Goal: Find specific page/section: Find specific page/section

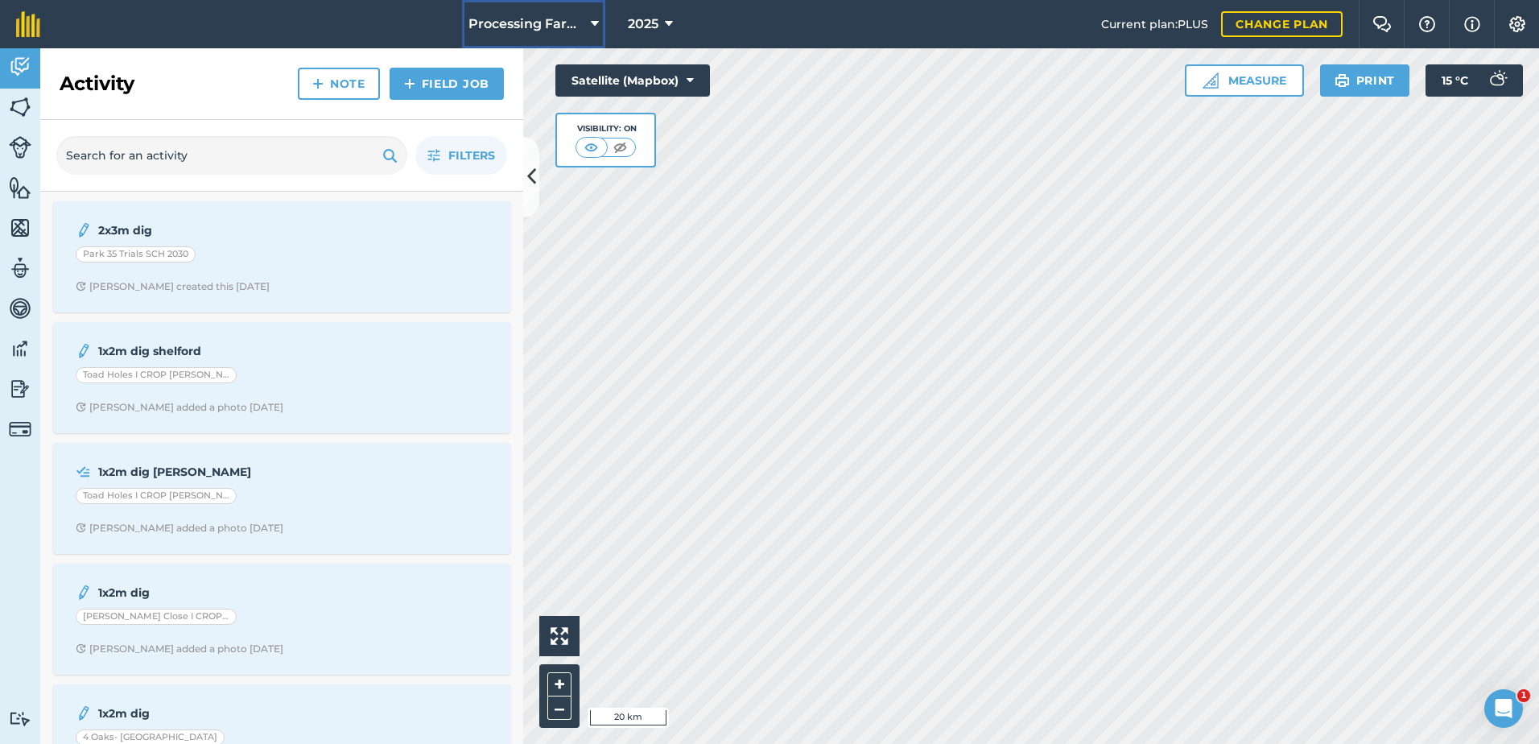
click at [597, 22] on icon at bounding box center [595, 23] width 8 height 19
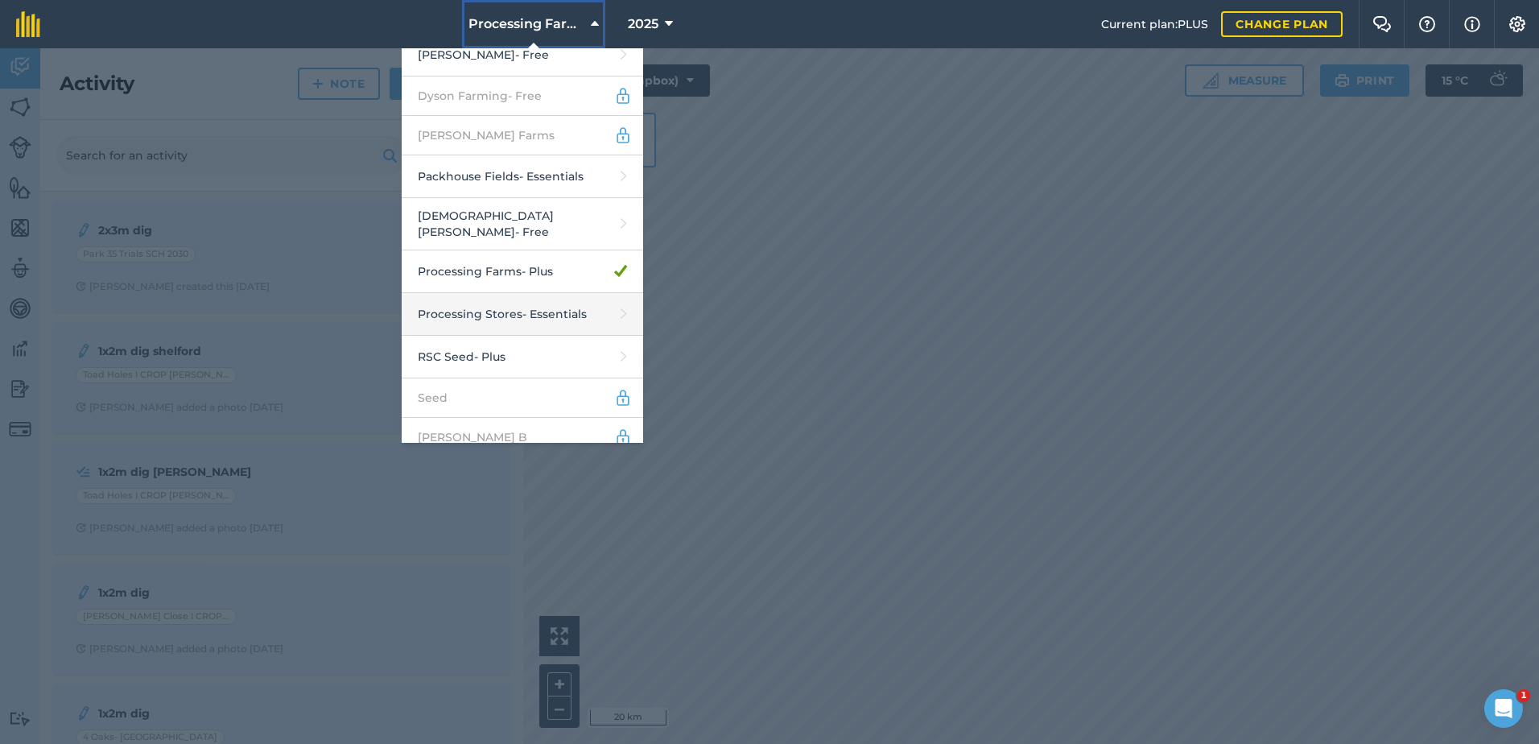
scroll to position [147, 0]
click at [474, 302] on link "Processing Stores - Essentials" at bounding box center [522, 309] width 241 height 43
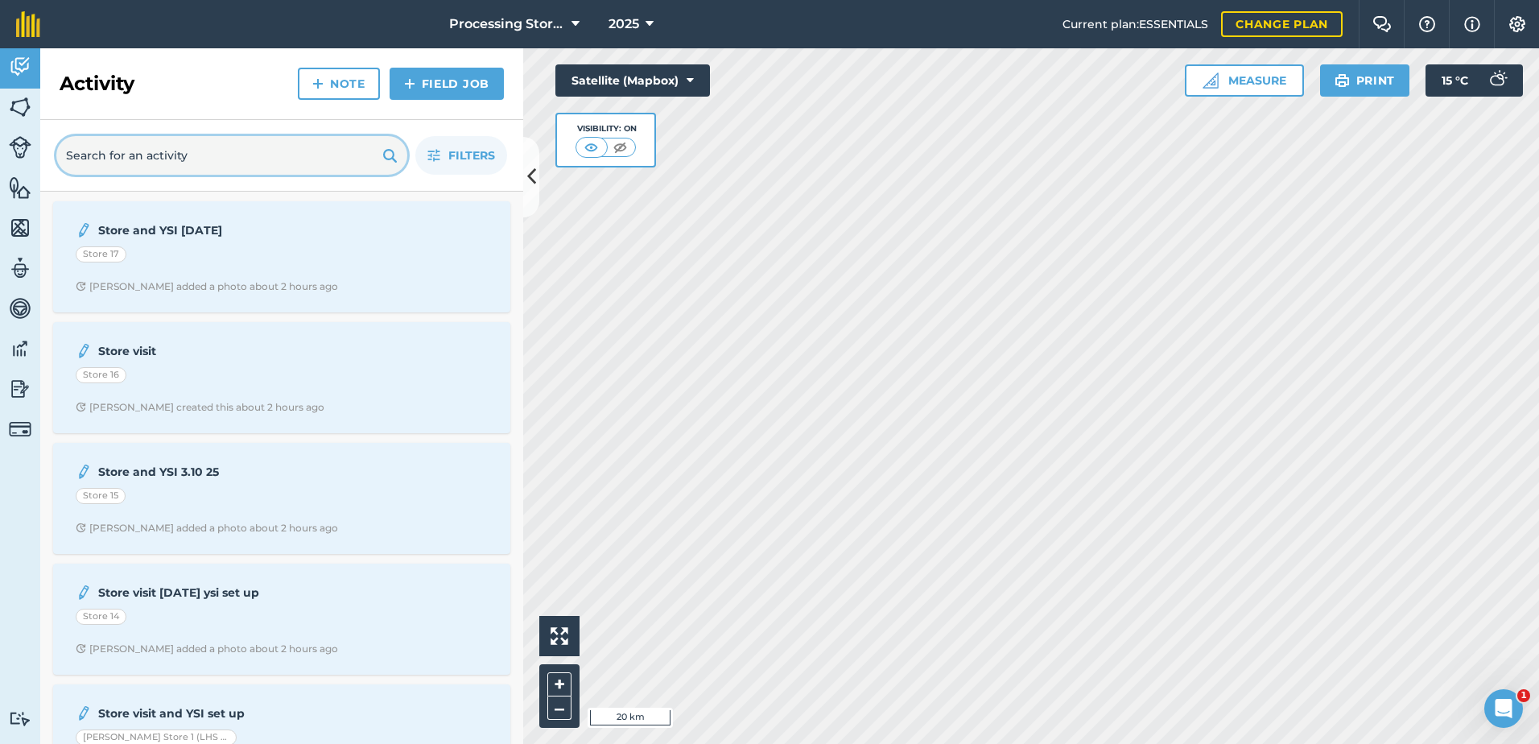
click at [114, 164] on input "text" at bounding box center [231, 155] width 351 height 39
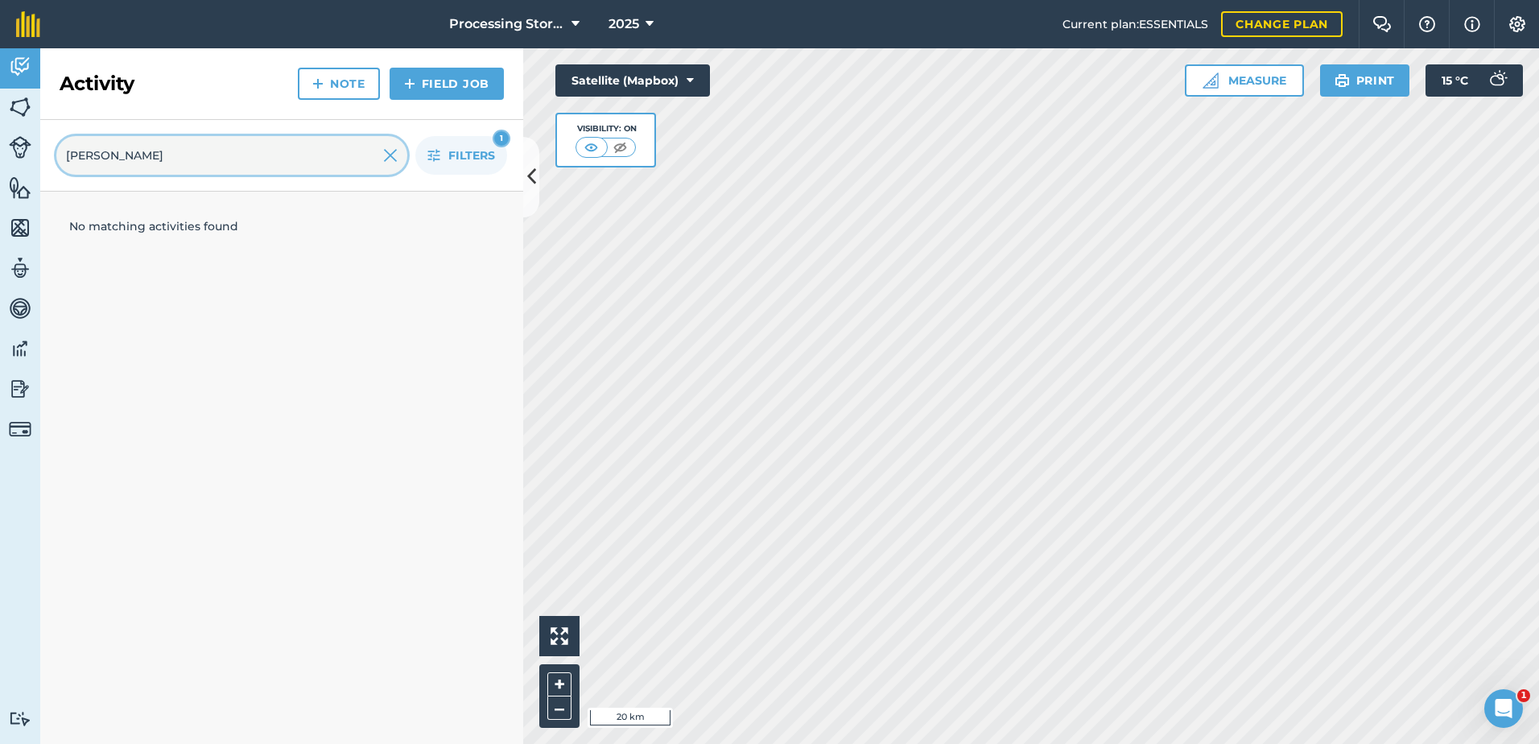
type input "[PERSON_NAME]"
click at [19, 113] on img at bounding box center [20, 107] width 23 height 24
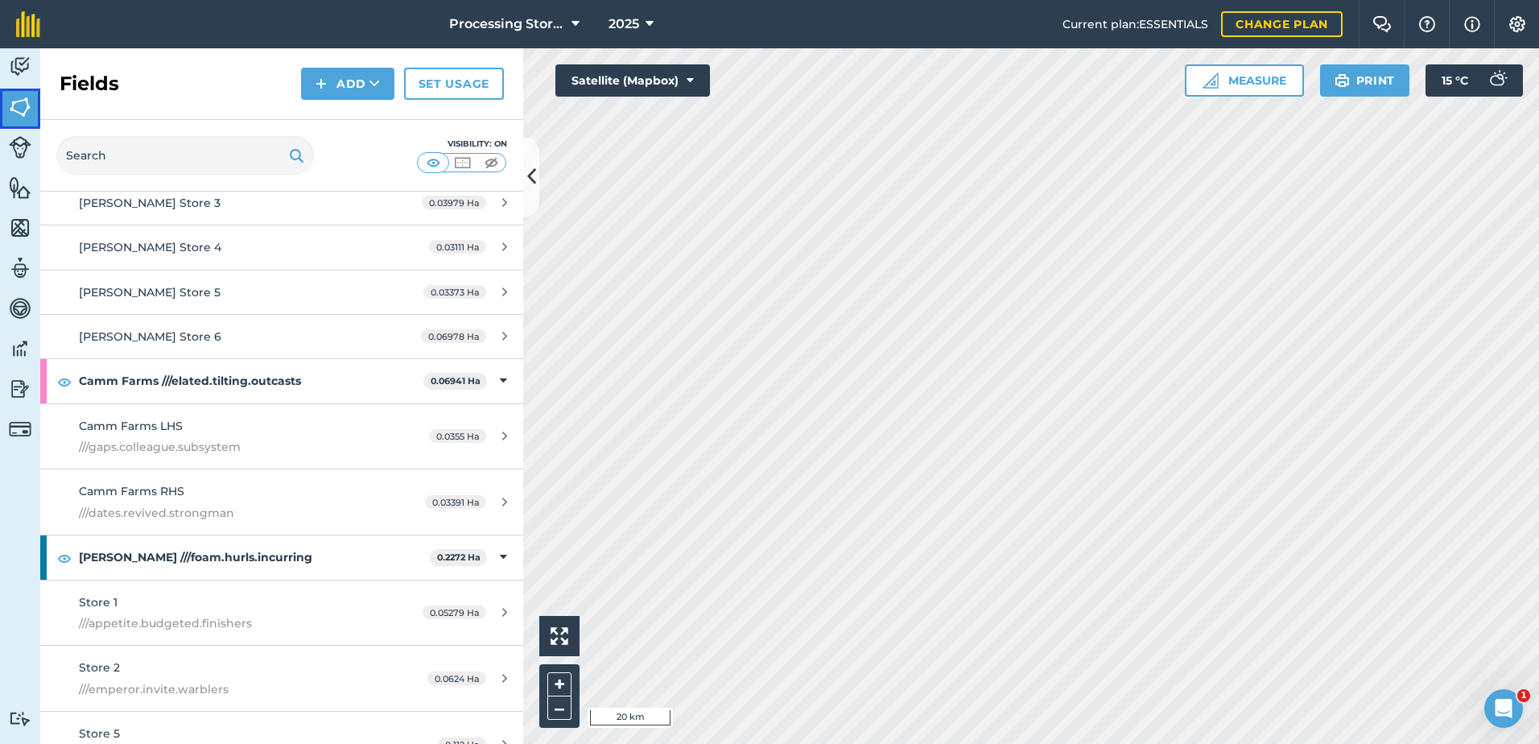
scroll to position [80, 0]
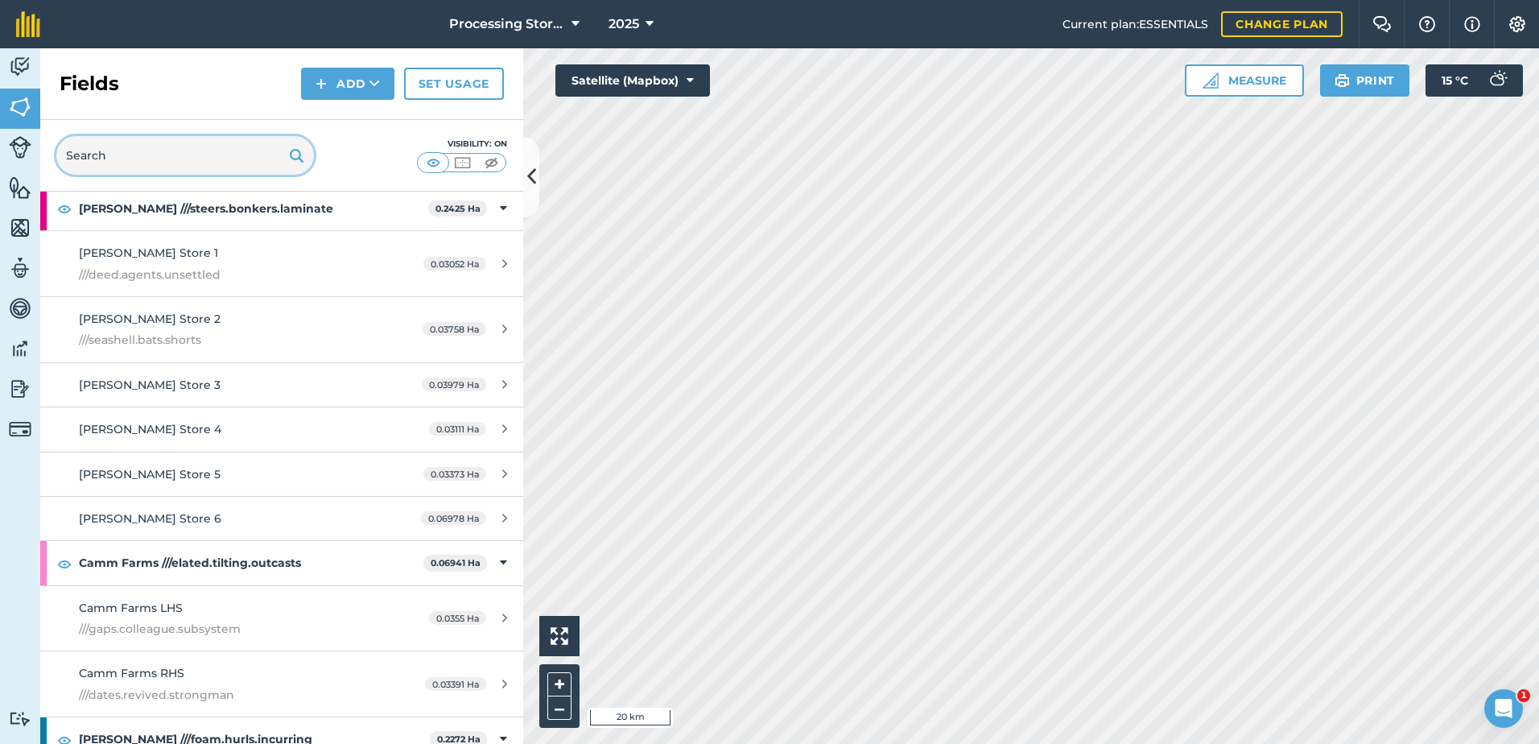
click at [125, 156] on input "text" at bounding box center [185, 155] width 258 height 39
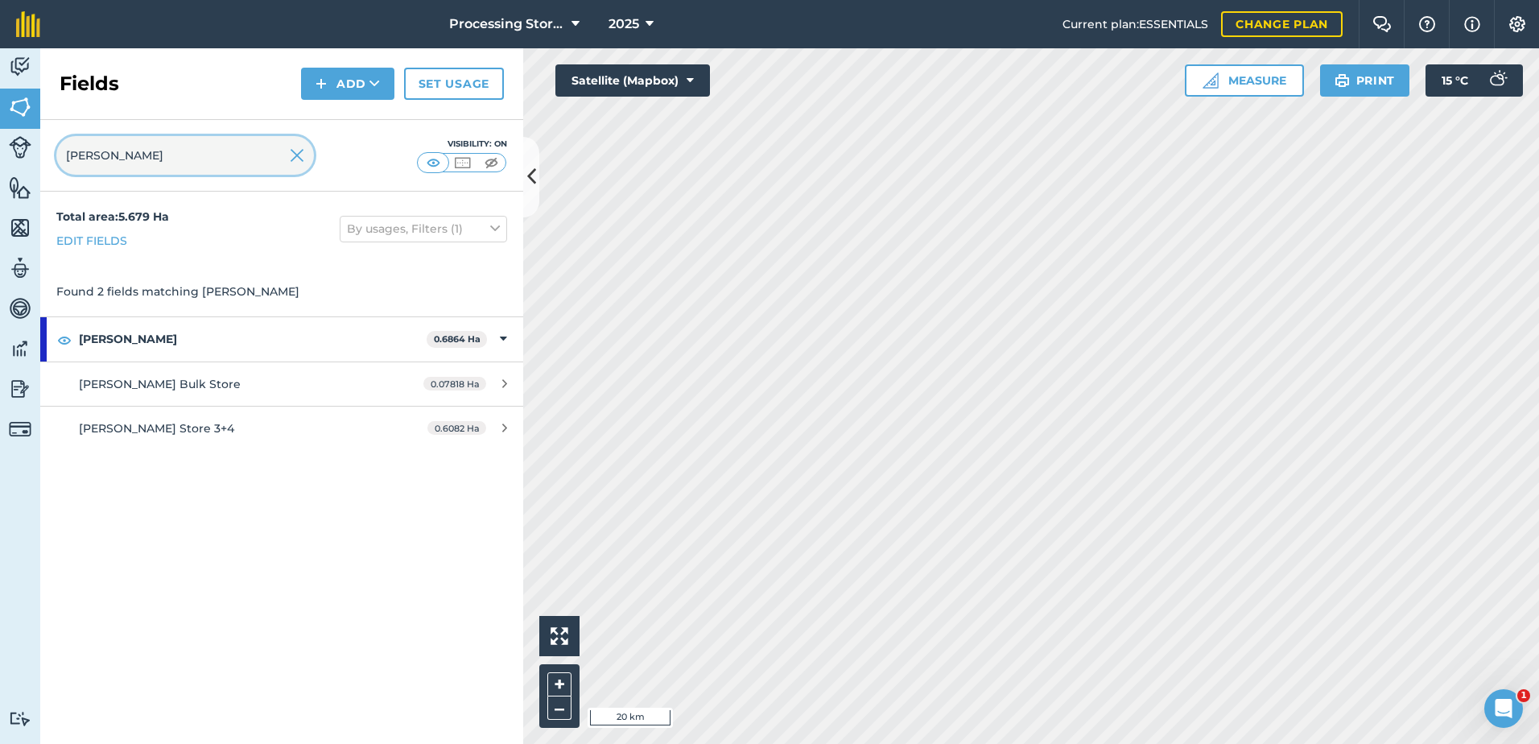
type input "[PERSON_NAME]"
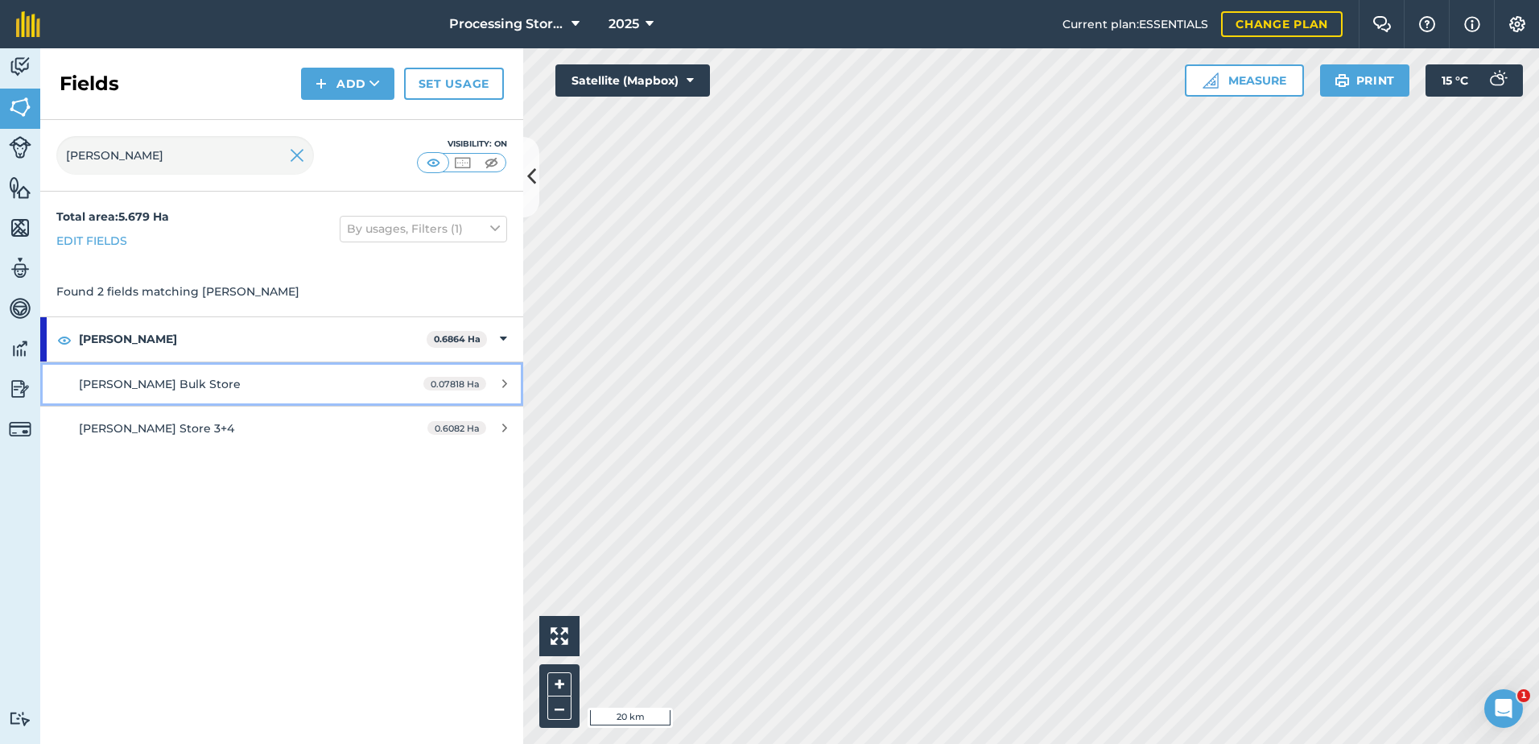
click at [101, 389] on span "[PERSON_NAME] Bulk Store" at bounding box center [160, 384] width 162 height 14
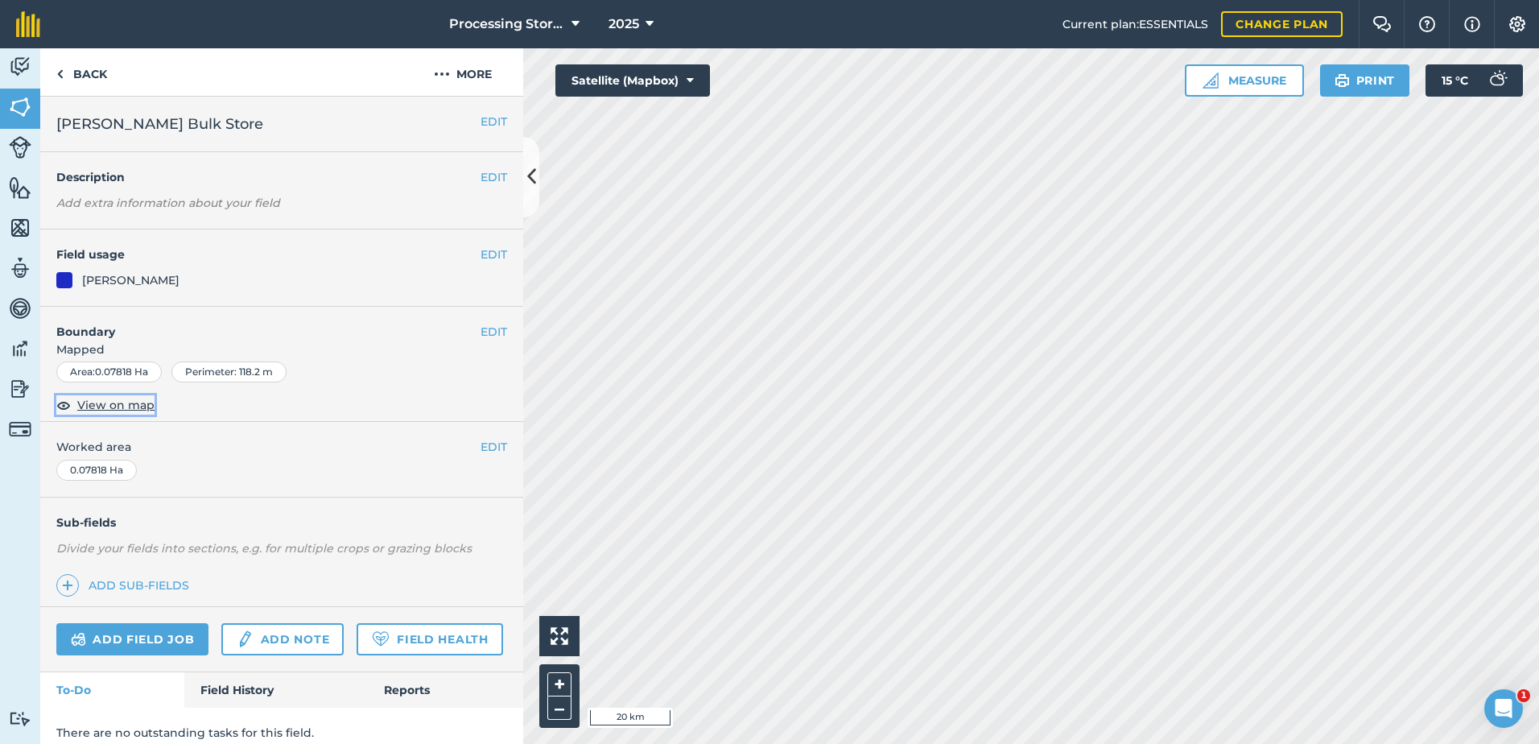
click at [111, 407] on span "View on map" at bounding box center [115, 405] width 77 height 18
click at [60, 76] on img at bounding box center [59, 73] width 7 height 19
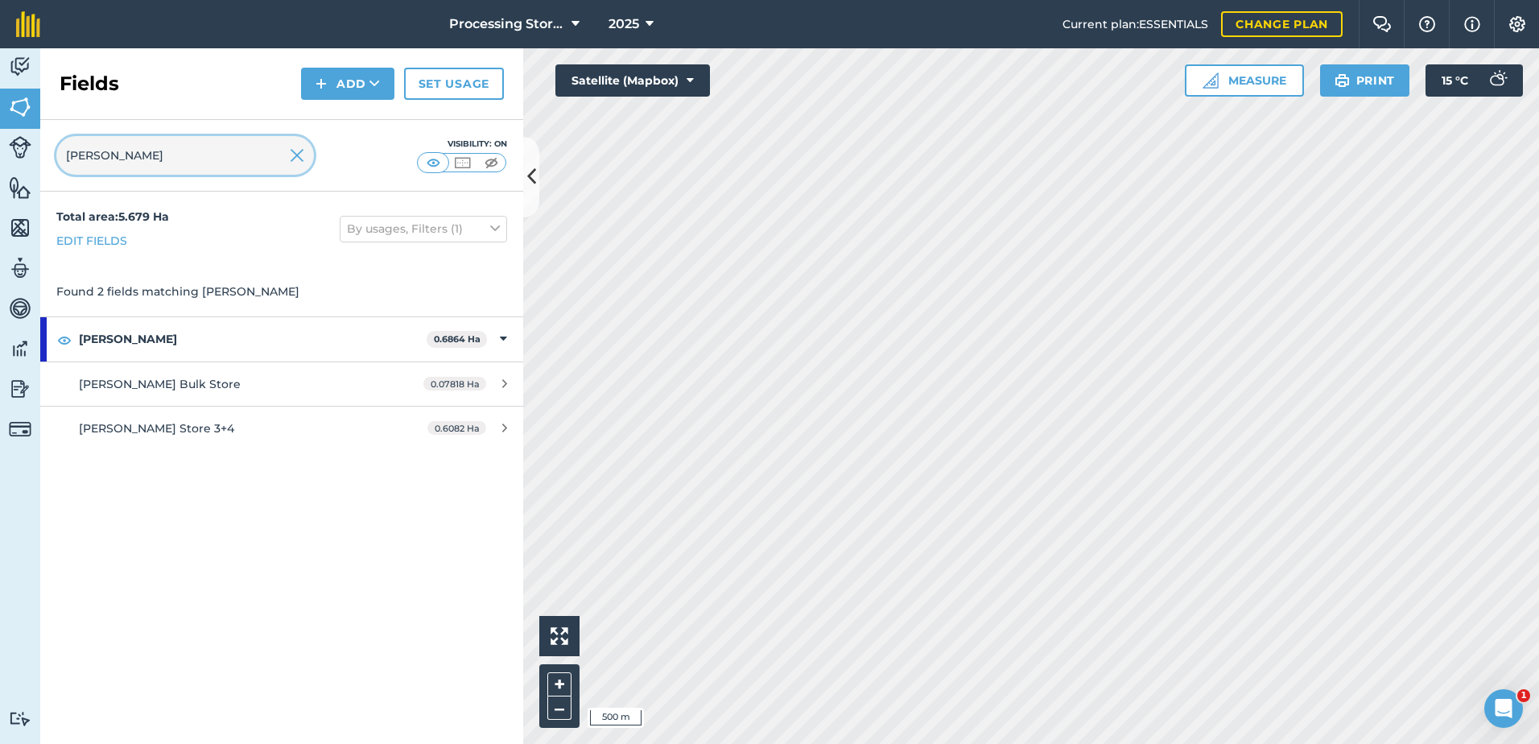
click at [114, 165] on input "[PERSON_NAME]" at bounding box center [185, 155] width 258 height 39
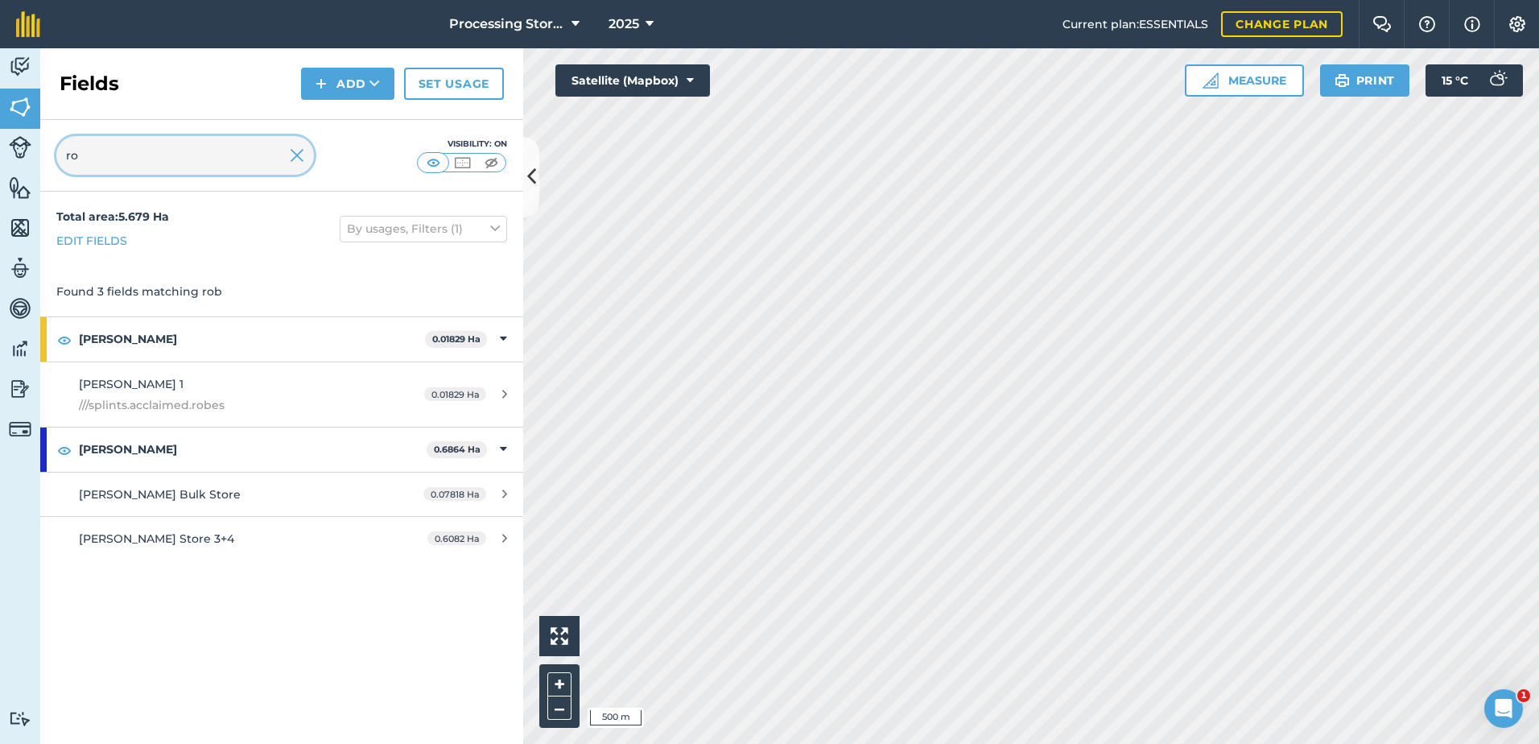
type input "r"
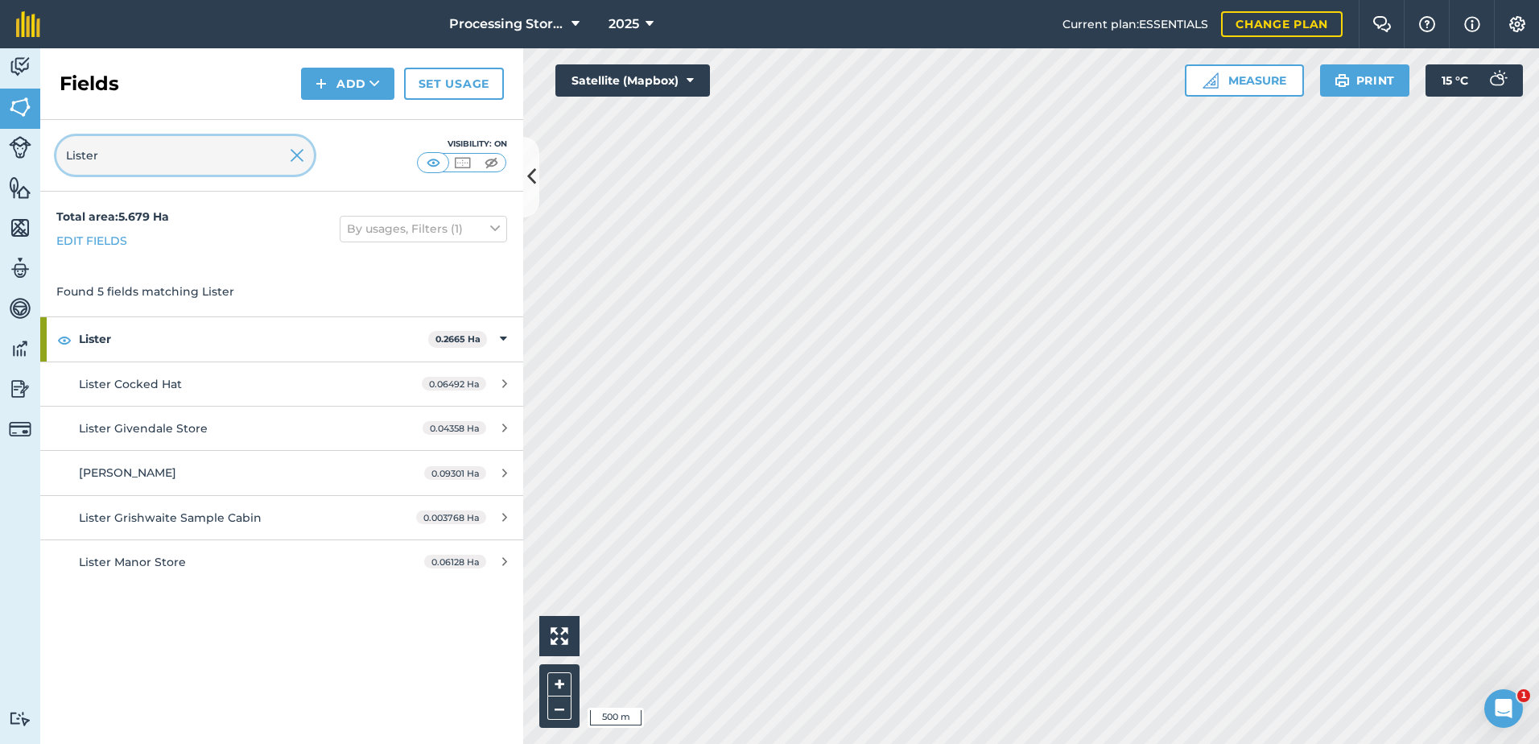
type input "Lister"
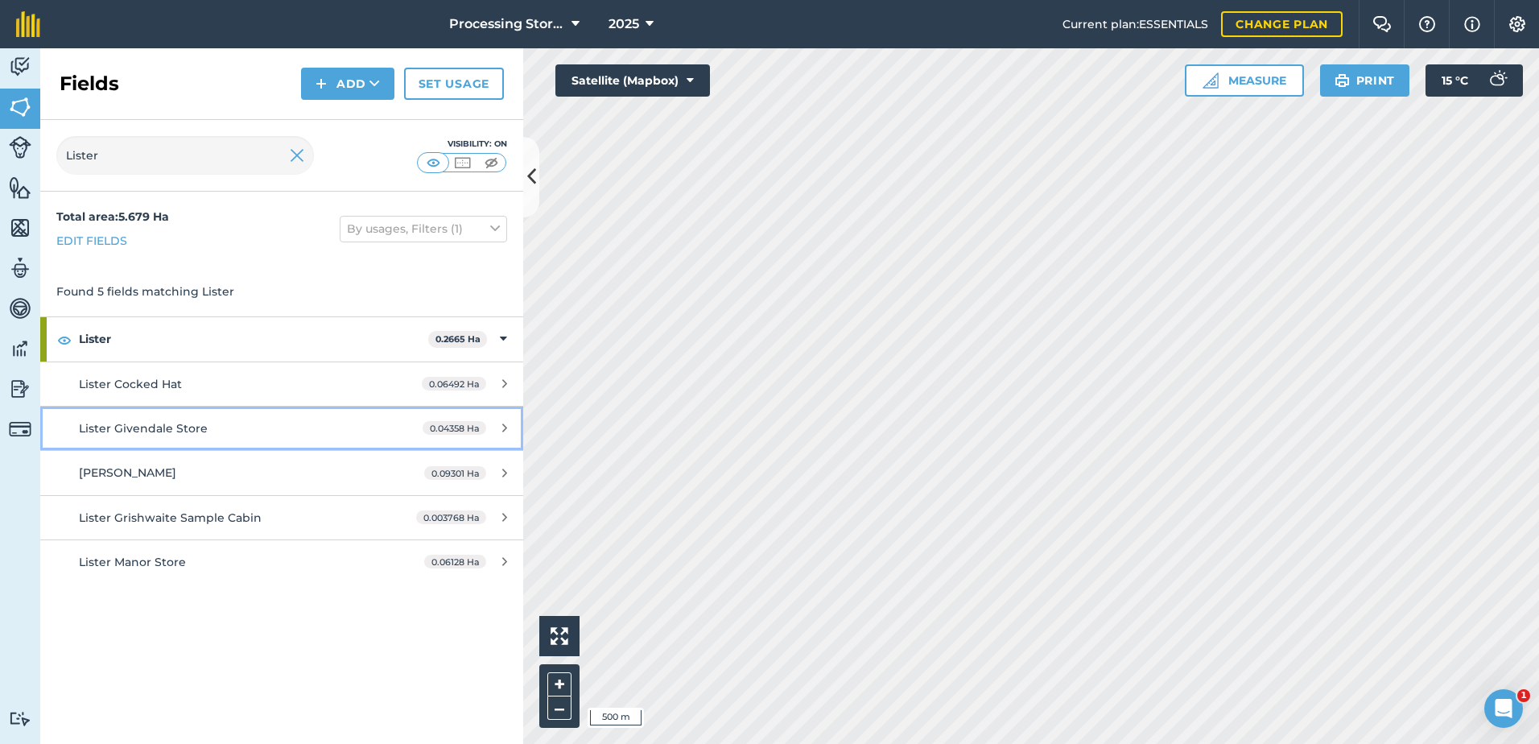
click at [125, 426] on span "Lister Givendale Store" at bounding box center [143, 428] width 129 height 14
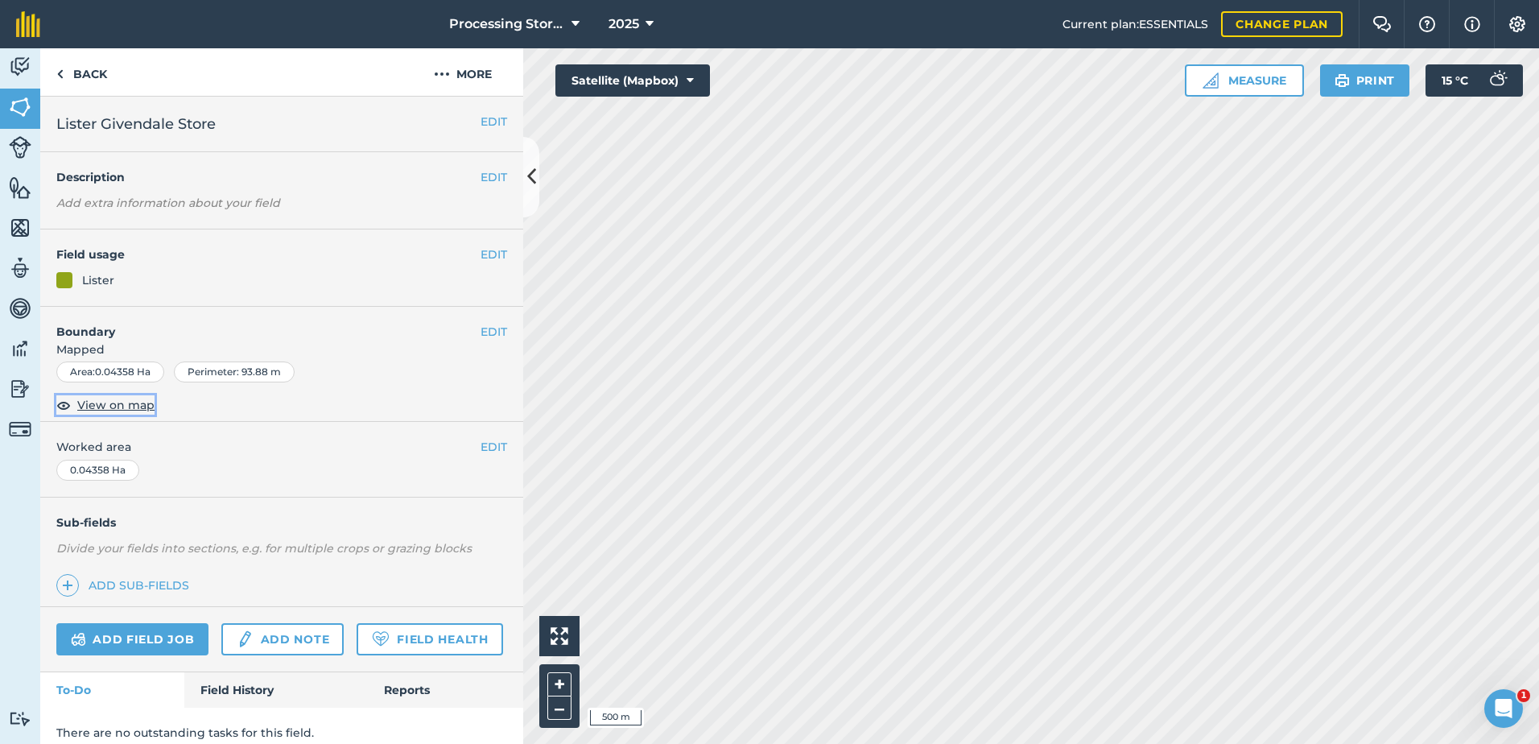
click at [122, 403] on span "View on map" at bounding box center [115, 405] width 77 height 18
click at [709, 0] on html "Processing Stores 2025 Current plan : ESSENTIALS Change plan Farm Chat Help Inf…" at bounding box center [769, 372] width 1539 height 744
click at [1538, 102] on html "Processing Stores 2025 Current plan : ESSENTIALS Change plan Farm Chat Help Inf…" at bounding box center [769, 372] width 1539 height 744
